Goal: Navigation & Orientation: Find specific page/section

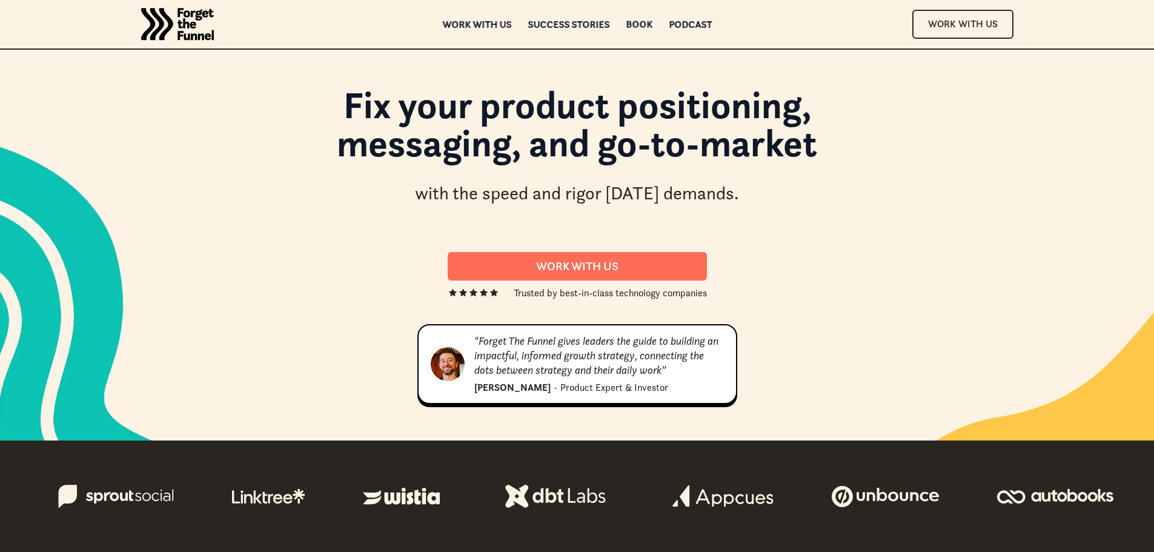
click at [642, 27] on div "Book" at bounding box center [639, 24] width 27 height 8
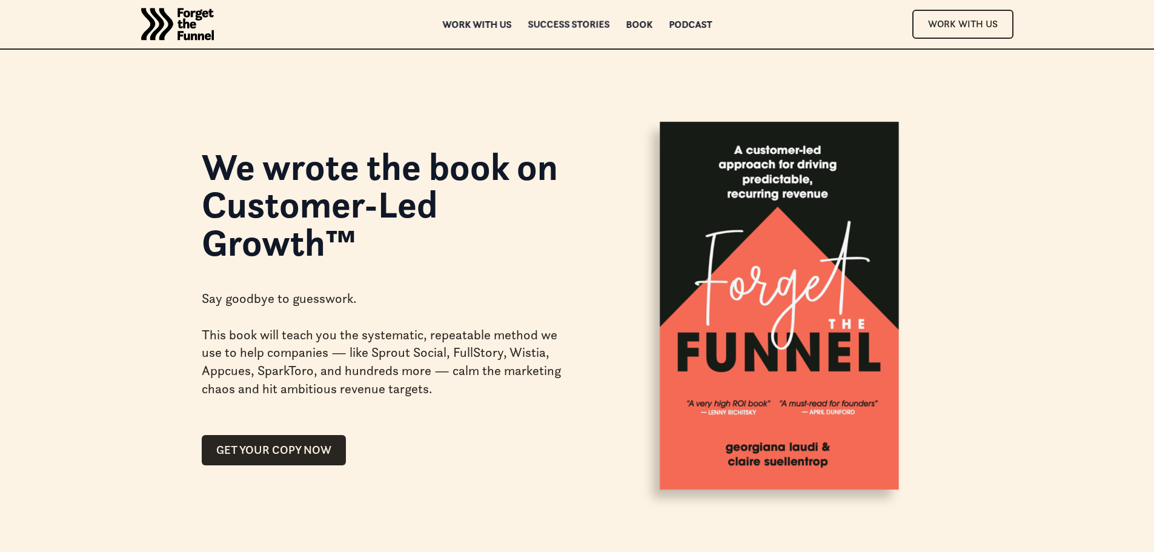
click at [562, 27] on div "Success Stories" at bounding box center [569, 24] width 82 height 8
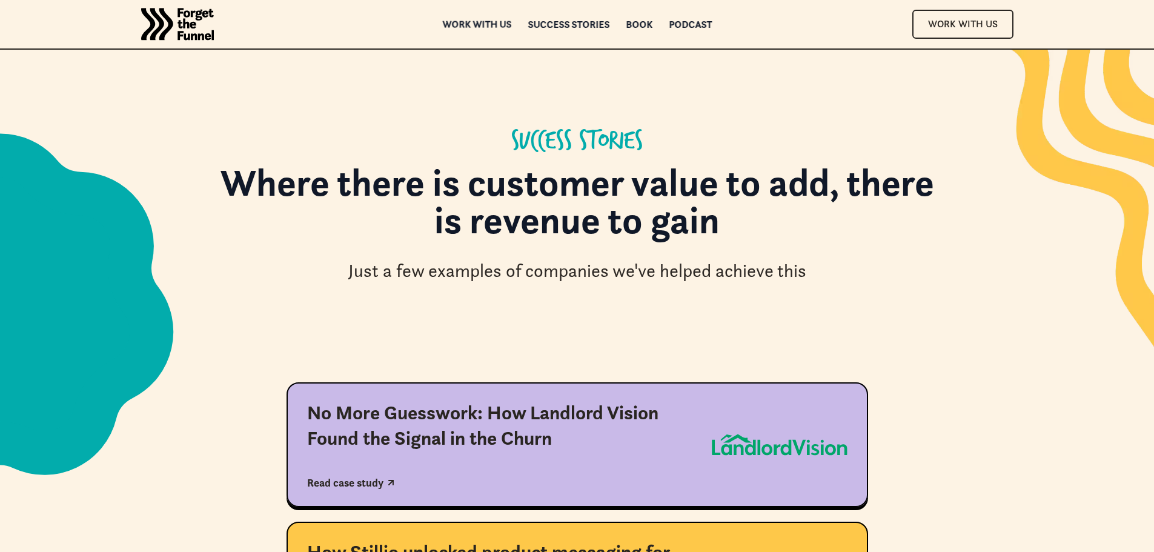
click at [486, 24] on div "Work with us" at bounding box center [476, 24] width 69 height 8
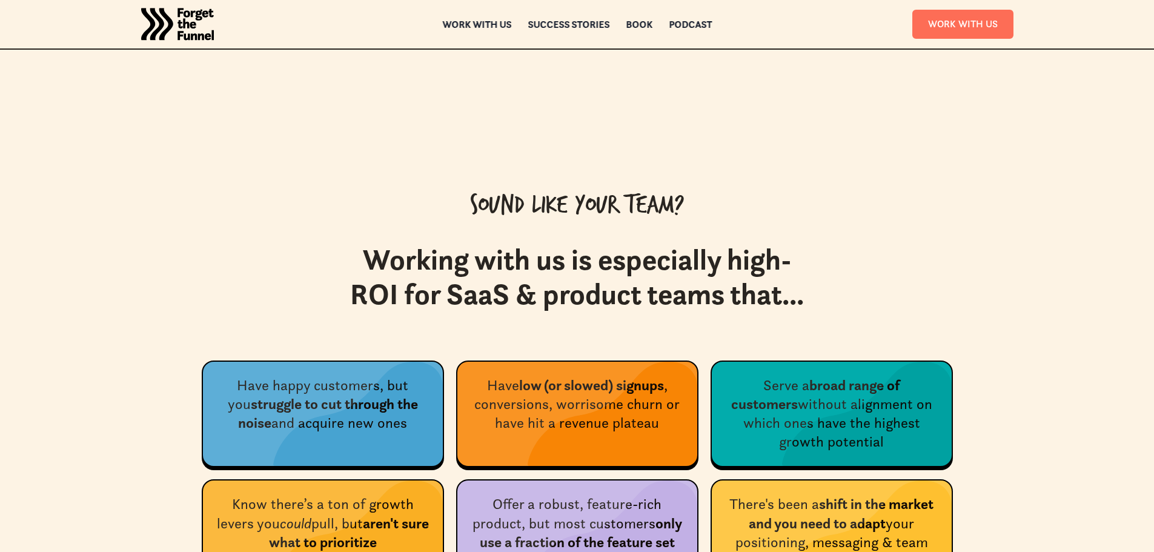
scroll to position [4180, 0]
